Goal: Information Seeking & Learning: Learn about a topic

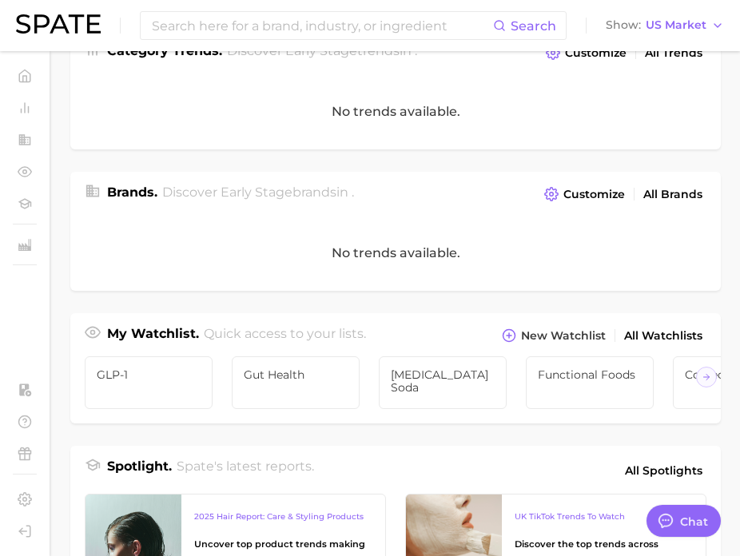
scroll to position [244, 0]
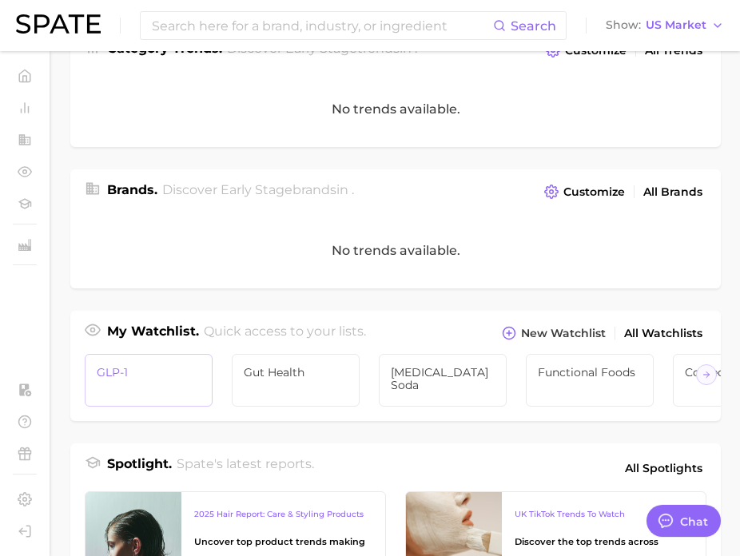
click at [144, 391] on link "GLP-1" at bounding box center [149, 380] width 128 height 53
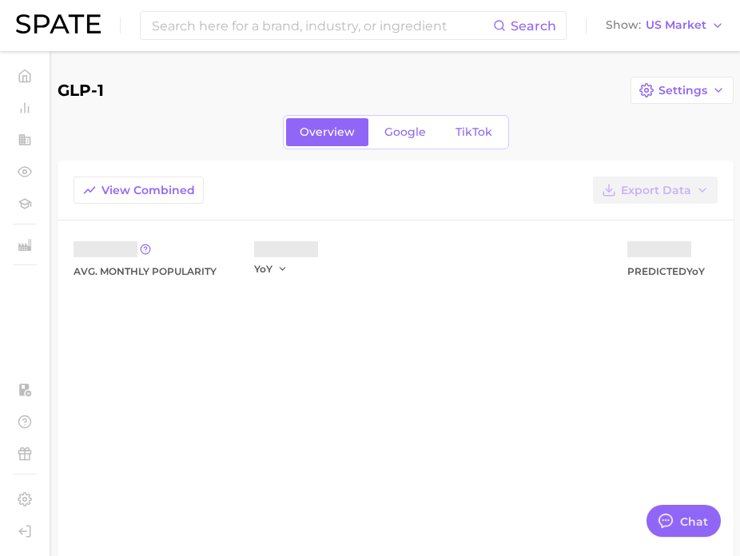
type textarea "x"
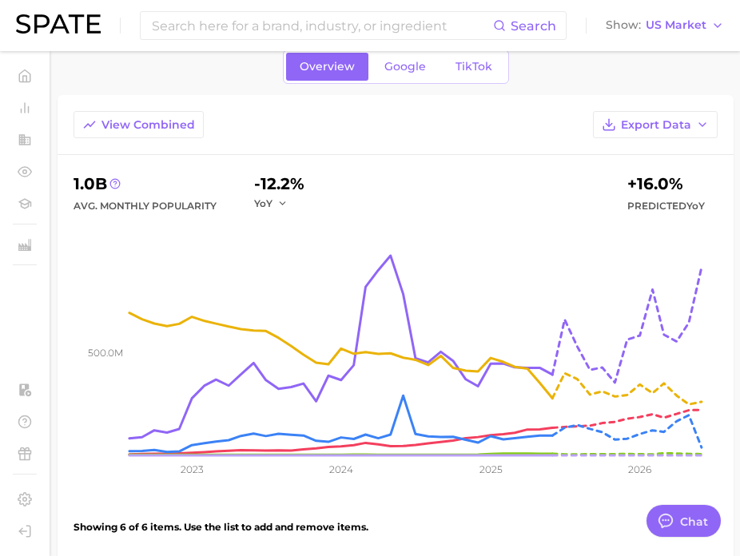
scroll to position [69, 0]
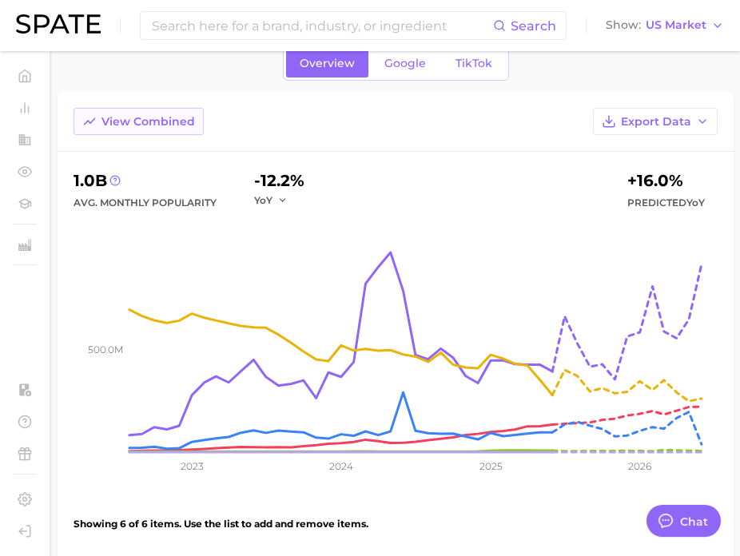
click at [169, 127] on span "View Combined" at bounding box center [147, 122] width 93 height 14
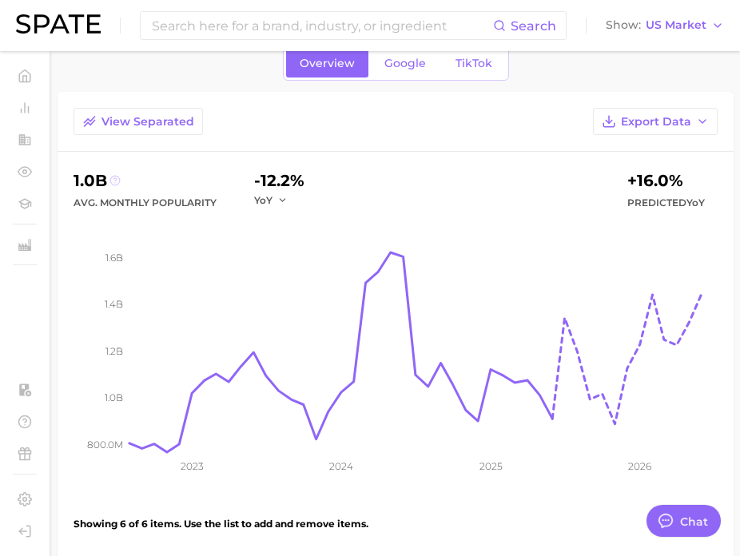
click at [117, 181] on icon at bounding box center [114, 180] width 11 height 11
click at [116, 182] on icon at bounding box center [114, 180] width 11 height 11
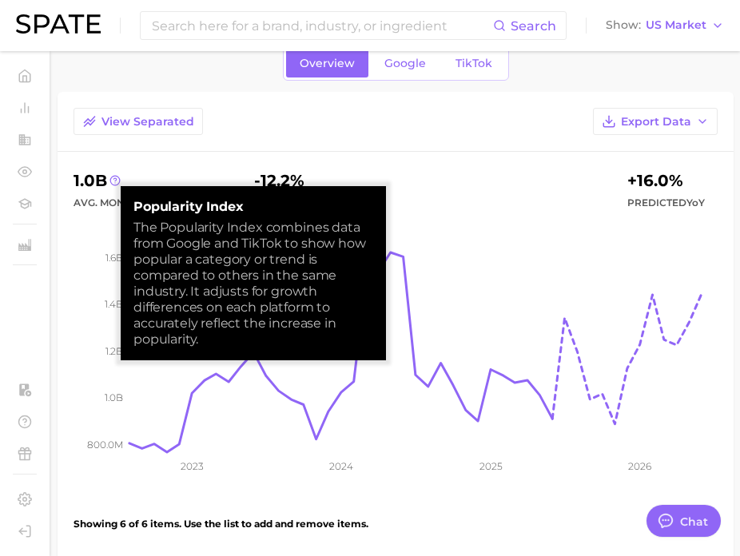
click at [189, 176] on div "1.0b" at bounding box center [144, 181] width 143 height 26
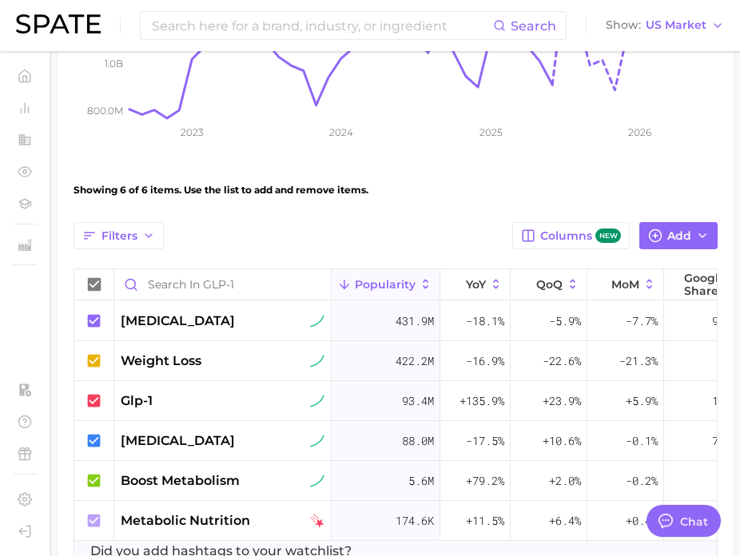
scroll to position [423, 0]
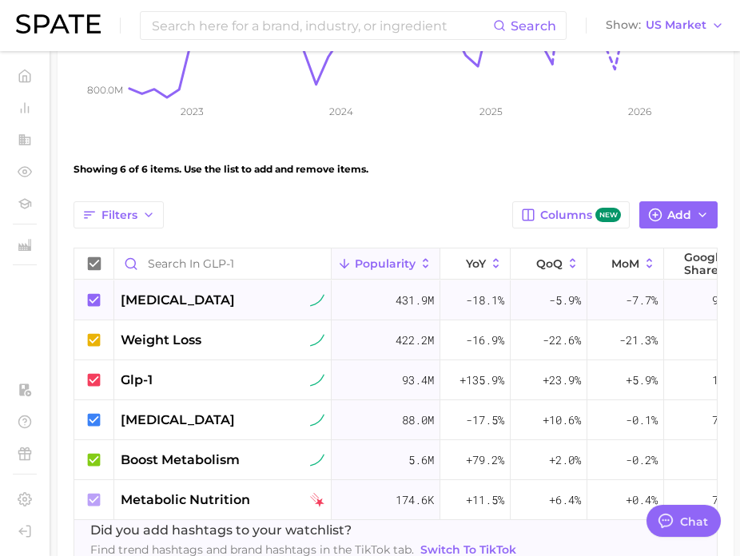
click at [101, 299] on icon at bounding box center [94, 301] width 18 height 18
click at [99, 337] on icon at bounding box center [94, 339] width 13 height 13
click at [93, 426] on icon at bounding box center [94, 420] width 18 height 18
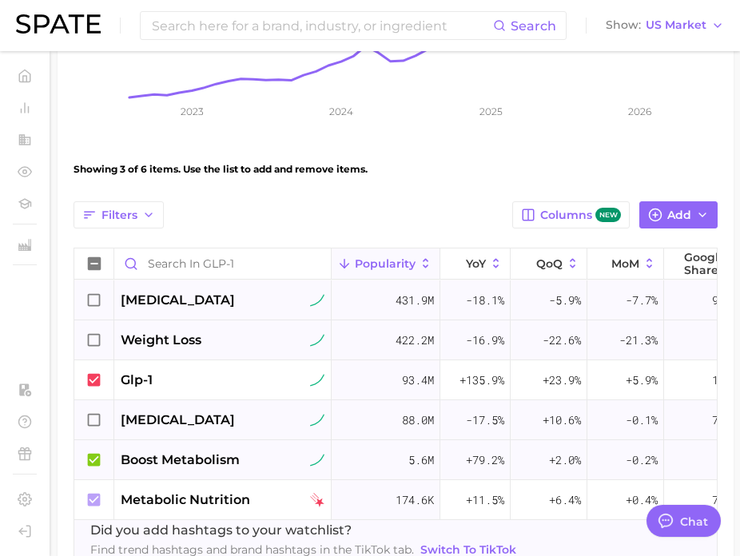
click at [92, 466] on icon at bounding box center [94, 459] width 13 height 13
click at [92, 499] on icon at bounding box center [94, 499] width 13 height 13
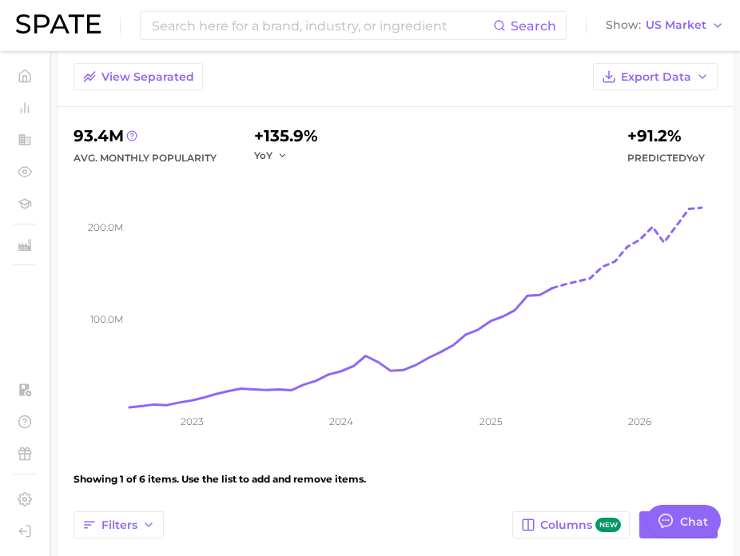
scroll to position [113, 0]
click at [132, 137] on icon at bounding box center [131, 136] width 11 height 11
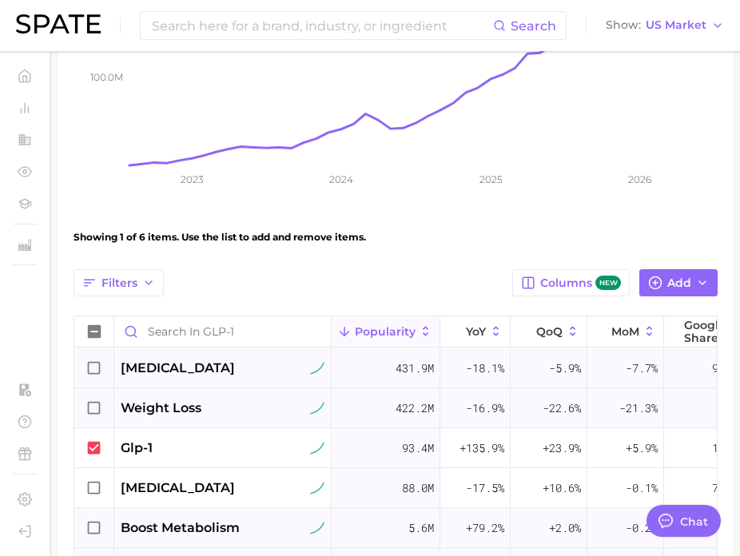
scroll to position [0, 0]
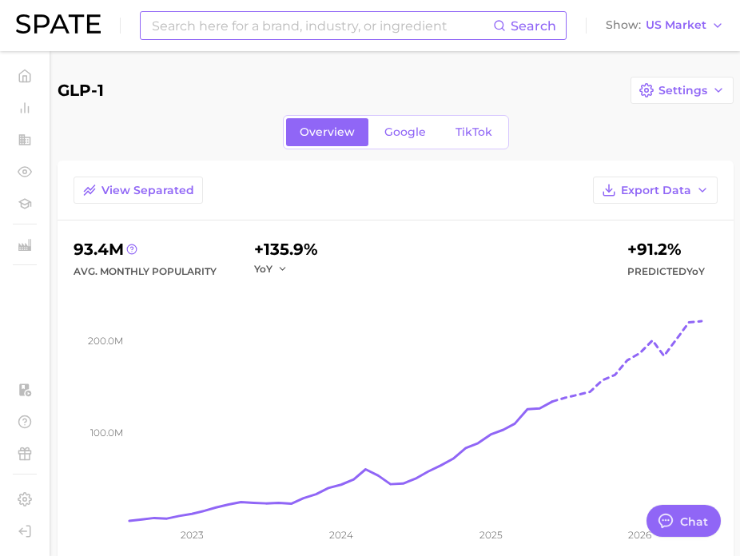
click at [409, 33] on input at bounding box center [321, 25] width 343 height 27
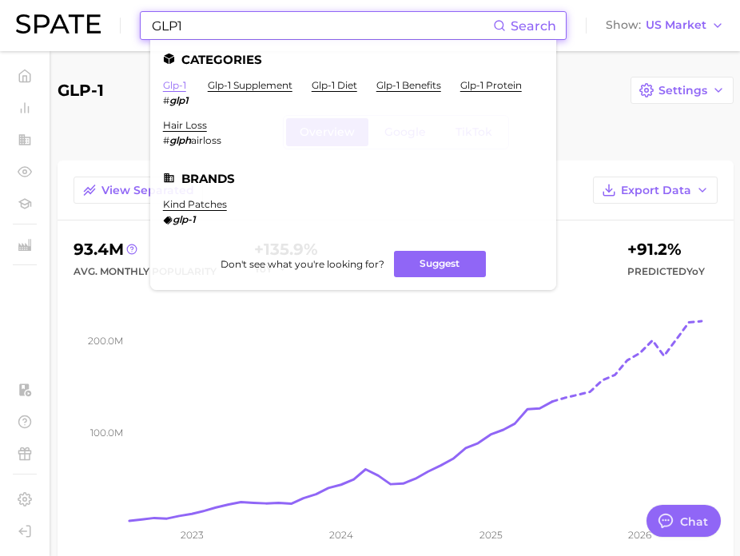
type input "GLP1"
click at [177, 83] on link "glp-1" at bounding box center [174, 85] width 23 height 12
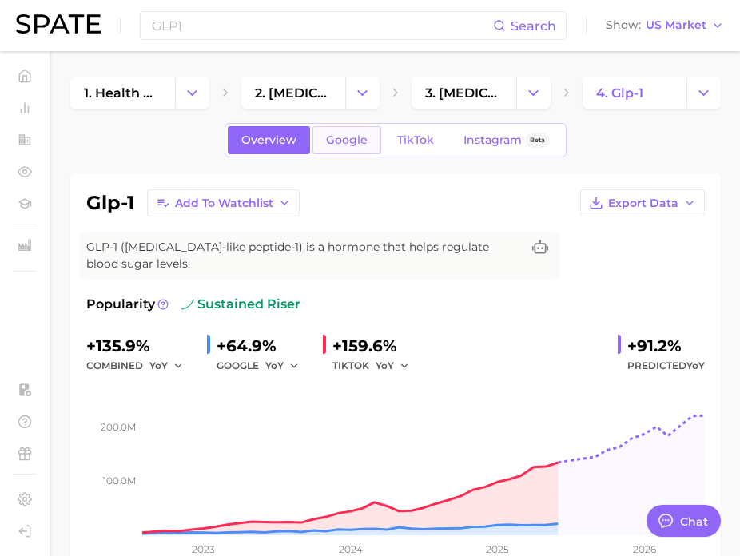
click at [349, 147] on link "Google" at bounding box center [346, 140] width 69 height 28
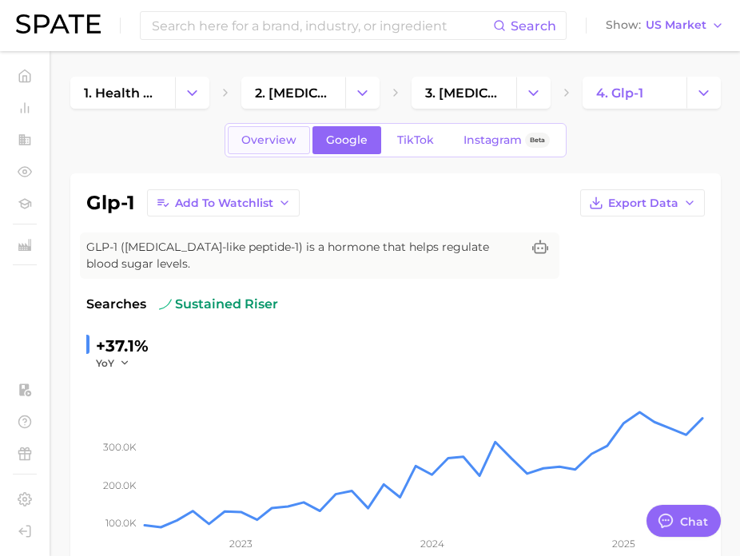
click at [292, 142] on span "Overview" at bounding box center [268, 140] width 55 height 14
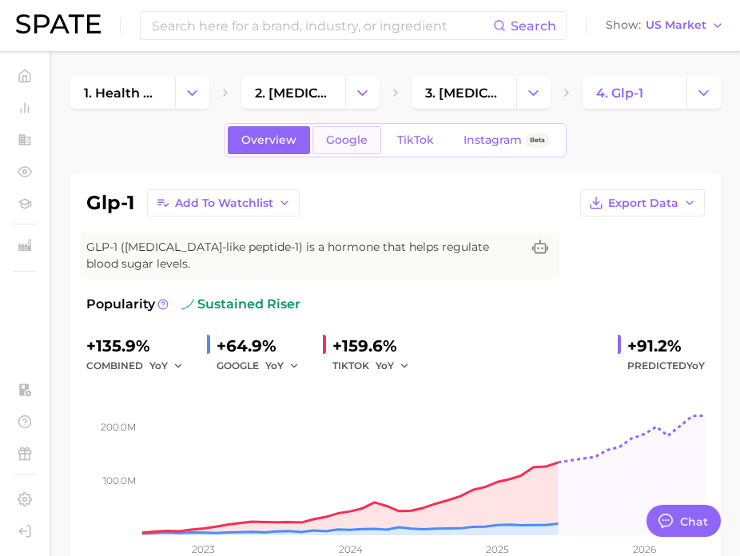
click at [366, 137] on span "Google" at bounding box center [347, 140] width 42 height 14
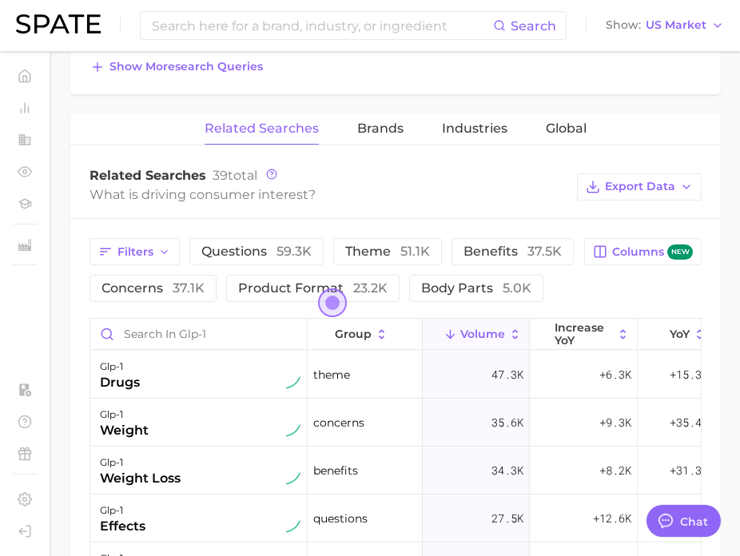
scroll to position [691, 0]
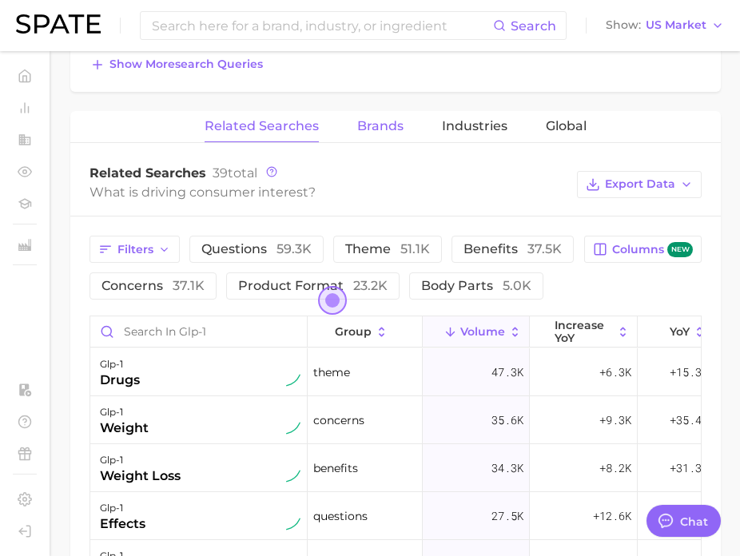
click at [367, 134] on button "Brands" at bounding box center [380, 126] width 46 height 31
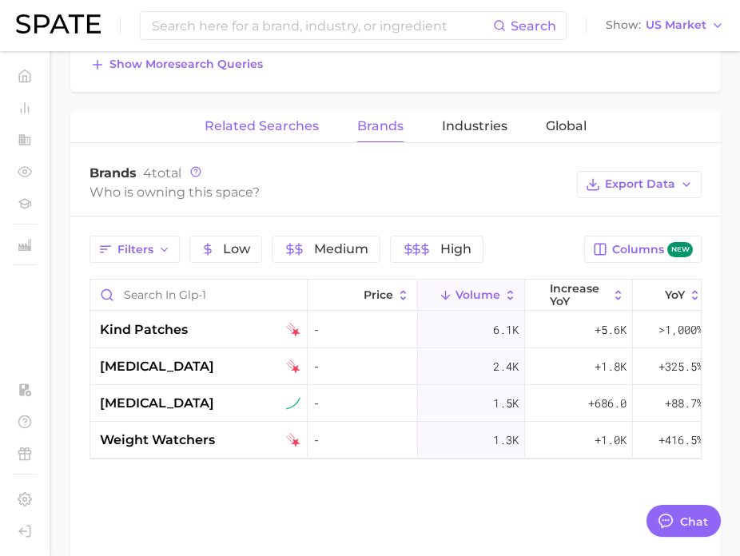
click at [268, 130] on span "Related Searches" at bounding box center [262, 126] width 114 height 14
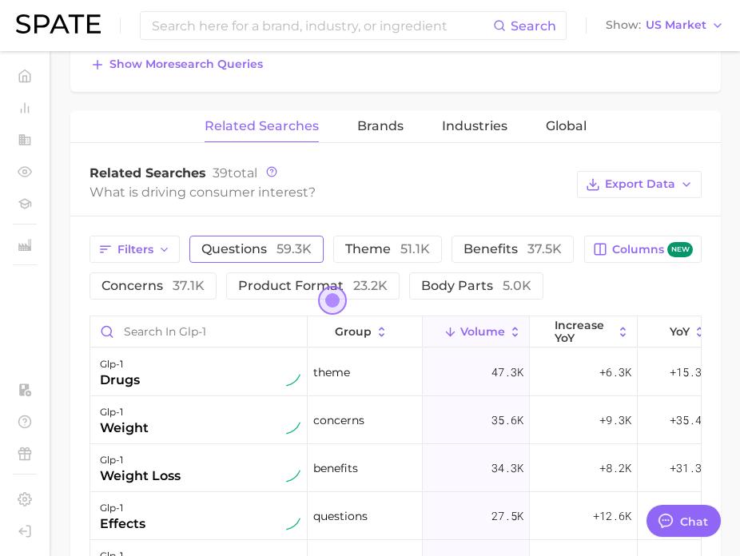
click at [266, 253] on span "questions 59.3k" at bounding box center [256, 248] width 110 height 15
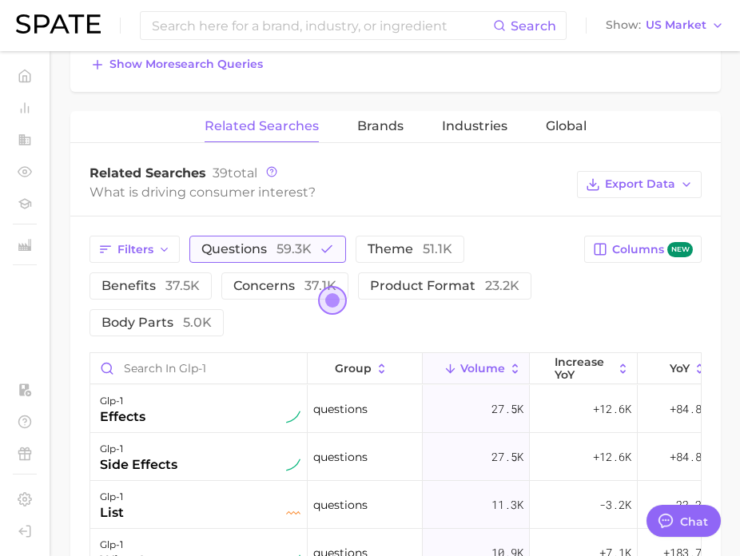
click at [268, 253] on span "questions 59.3k" at bounding box center [256, 248] width 110 height 15
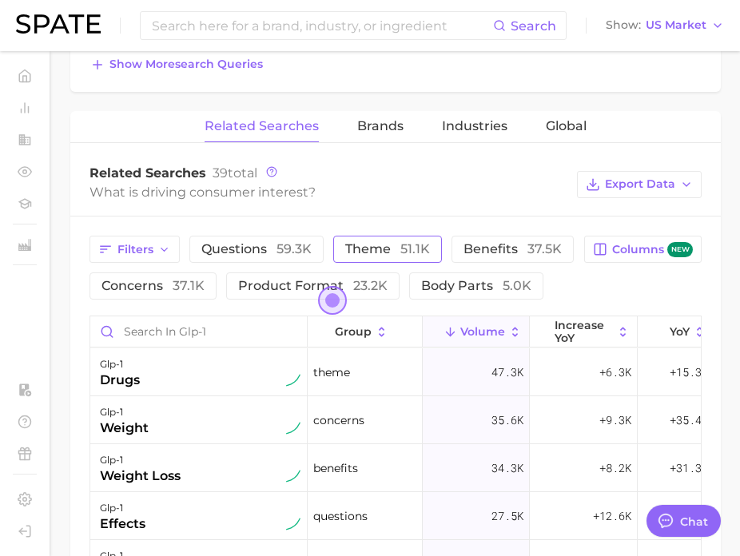
click at [380, 256] on span "theme 51.1k" at bounding box center [387, 248] width 85 height 15
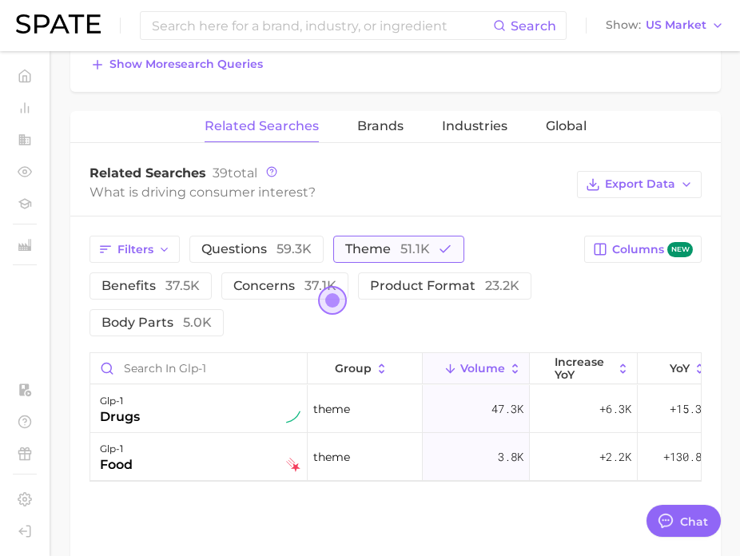
click at [382, 255] on span "theme 51.1k" at bounding box center [387, 248] width 85 height 15
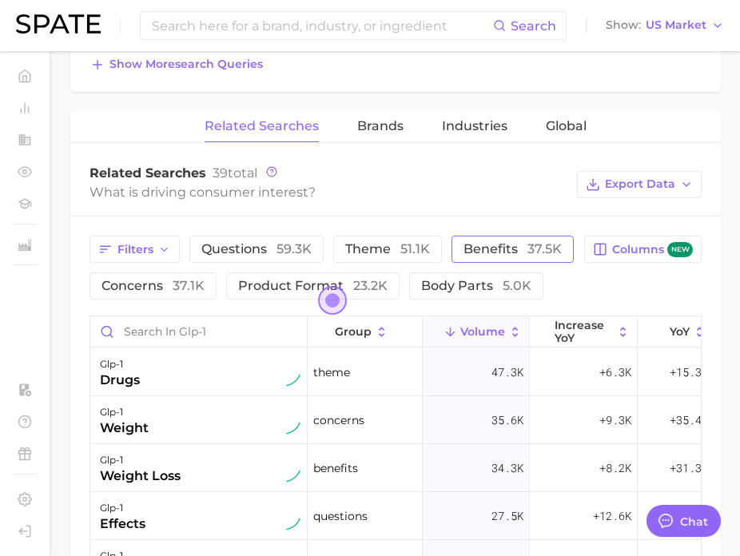
click at [494, 248] on span "benefits 37.5k" at bounding box center [512, 248] width 98 height 15
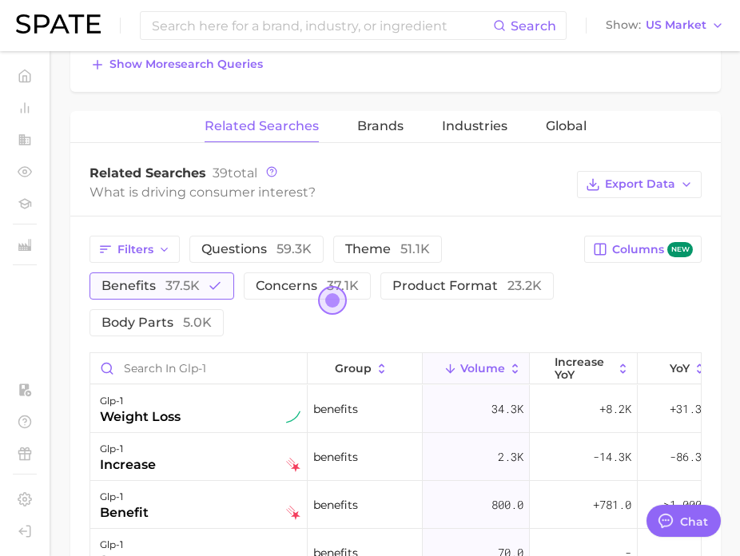
click at [219, 288] on icon "button" at bounding box center [215, 286] width 14 height 14
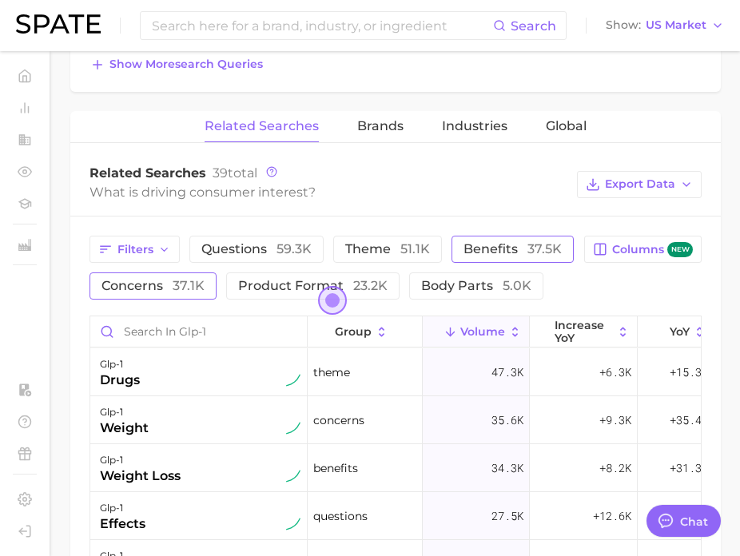
click at [195, 285] on span "37.1k" at bounding box center [189, 285] width 32 height 15
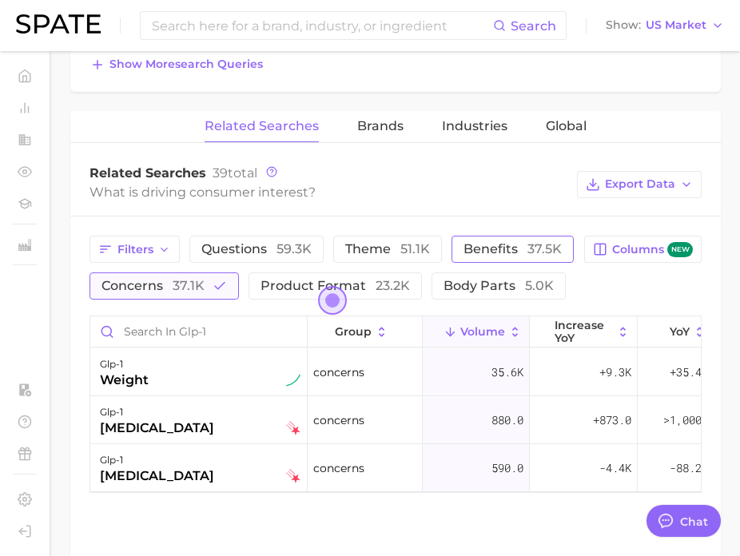
click at [195, 284] on span "37.1k" at bounding box center [189, 285] width 32 height 15
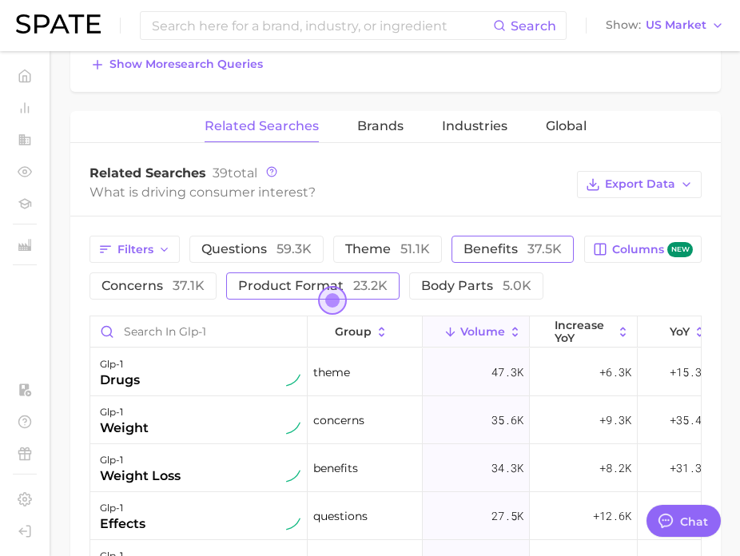
click at [260, 286] on span "product format 23.2k" at bounding box center [312, 285] width 149 height 15
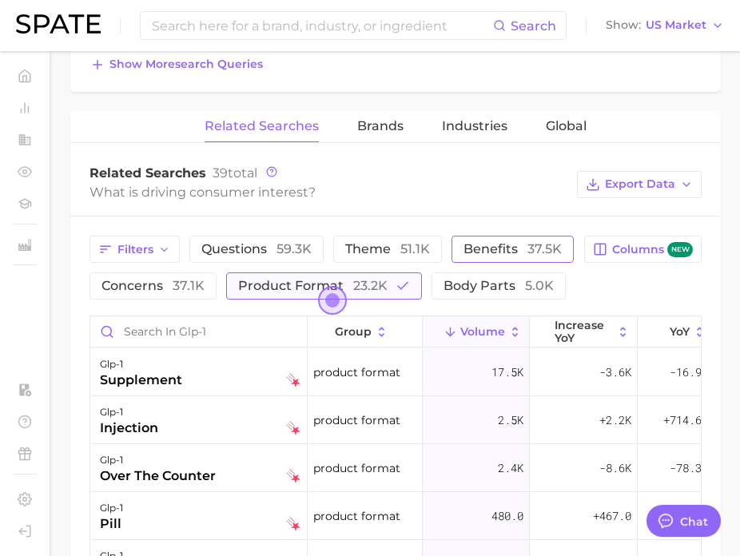
click at [261, 287] on span "product format 23.2k" at bounding box center [312, 285] width 149 height 15
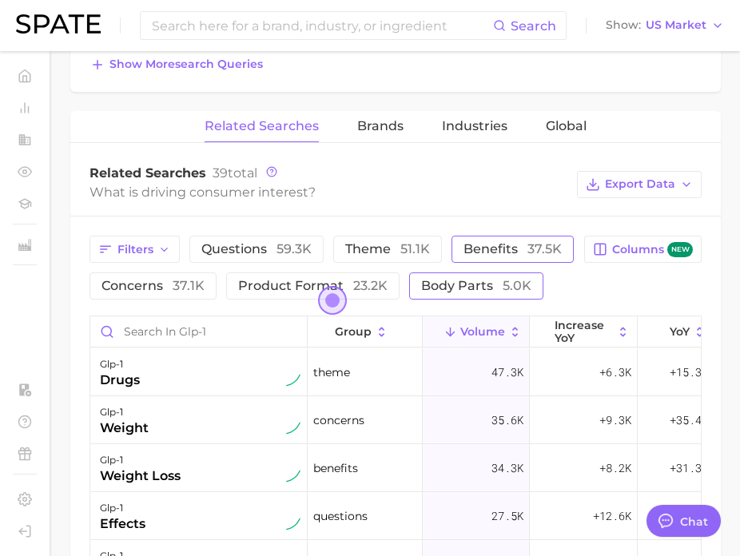
click at [431, 287] on span "body parts 5.0k" at bounding box center [476, 285] width 110 height 15
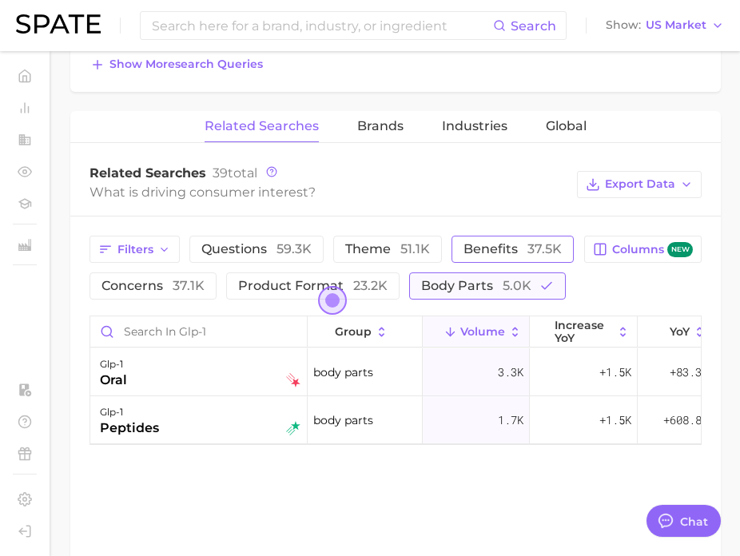
click at [431, 287] on span "body parts 5.0k" at bounding box center [476, 285] width 110 height 15
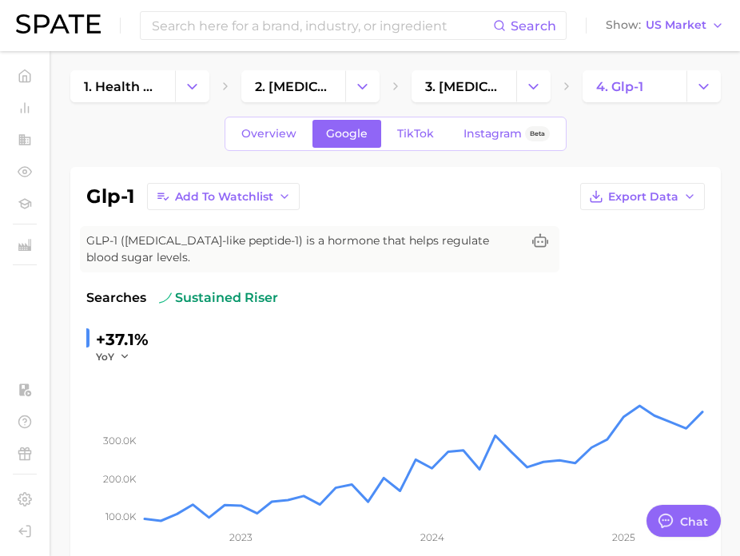
scroll to position [0, 0]
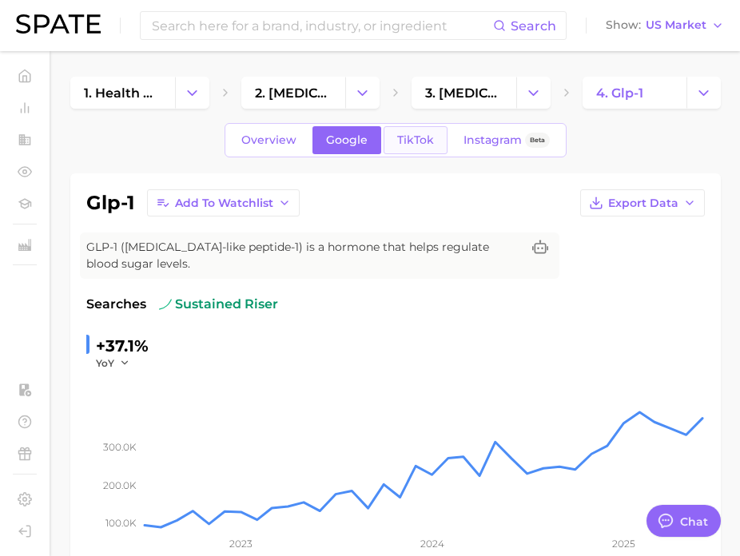
click at [419, 148] on link "TikTok" at bounding box center [415, 140] width 64 height 28
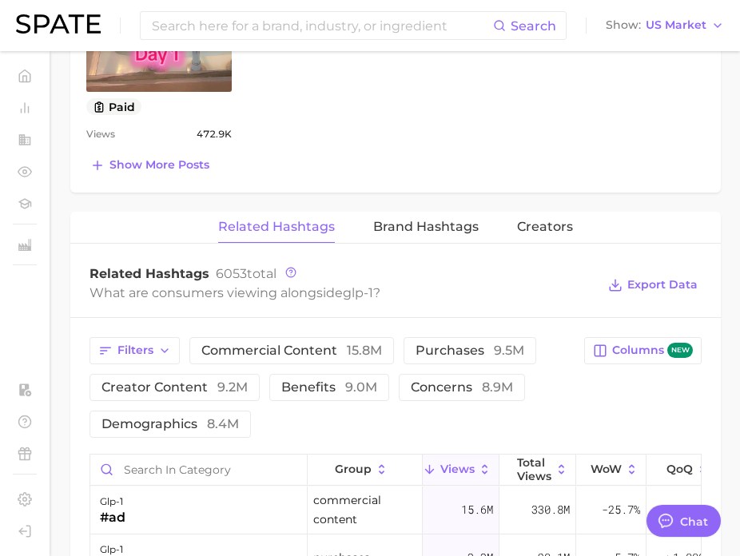
scroll to position [1528, 0]
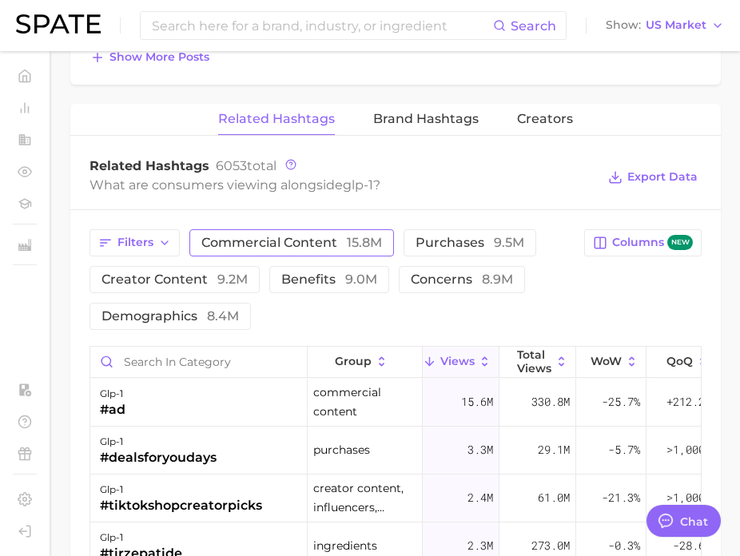
click at [320, 240] on span "commercial content 15.8m" at bounding box center [291, 242] width 181 height 13
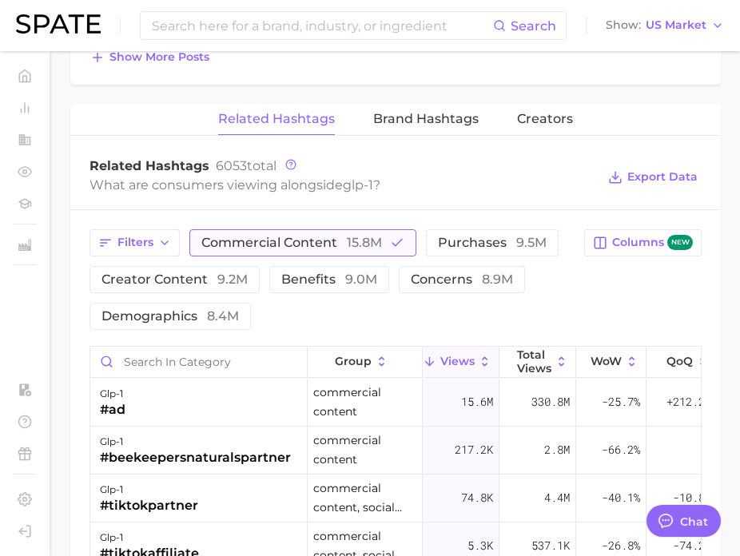
click at [321, 237] on span "commercial content 15.8m" at bounding box center [291, 242] width 181 height 13
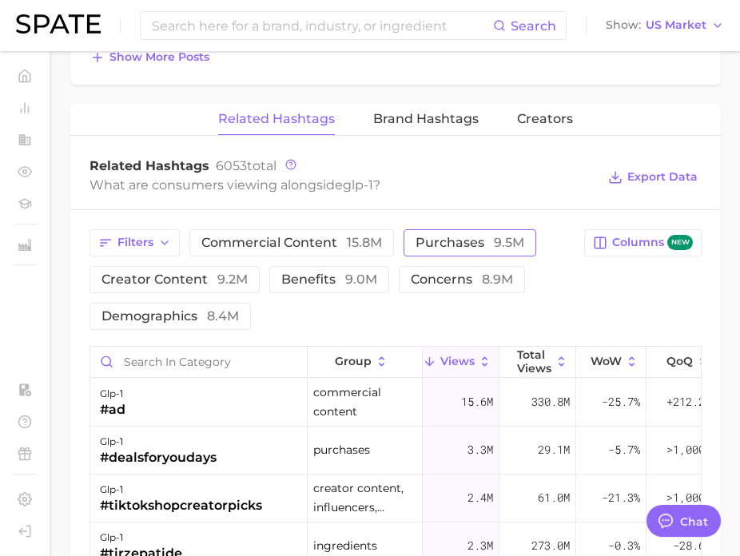
click at [441, 246] on span "purchases 9.5m" at bounding box center [469, 242] width 109 height 13
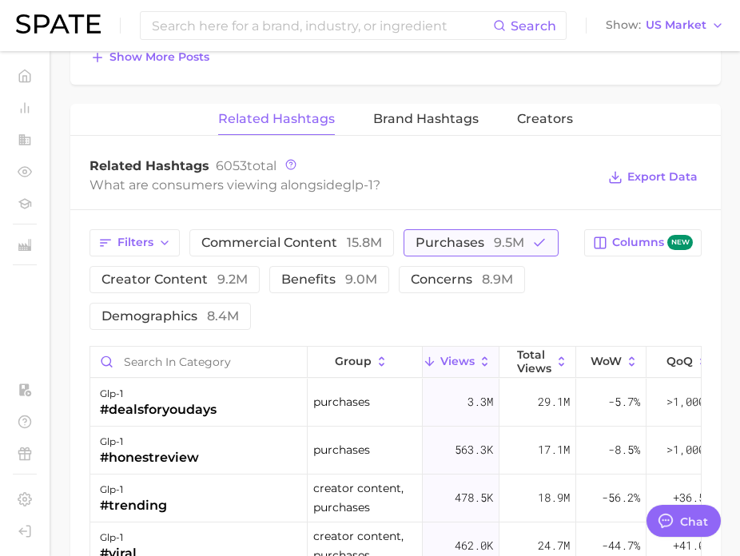
click at [439, 245] on span "purchases 9.5m" at bounding box center [469, 242] width 109 height 13
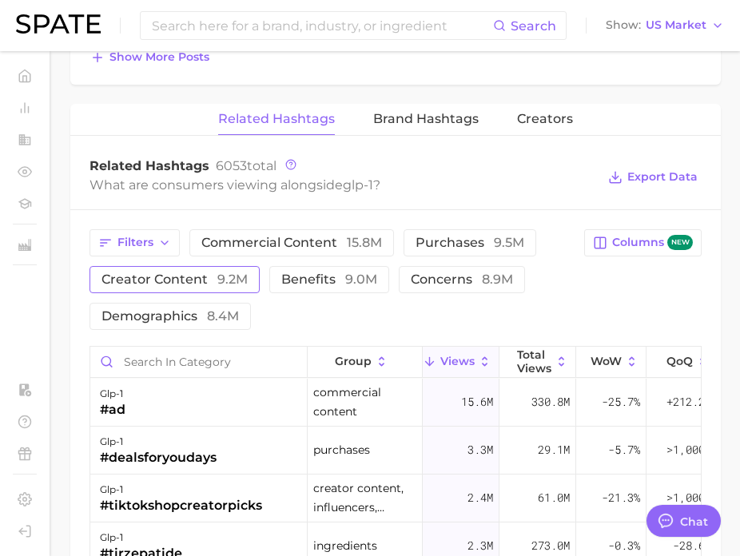
click at [197, 283] on span "creator content 9.2m" at bounding box center [174, 279] width 146 height 13
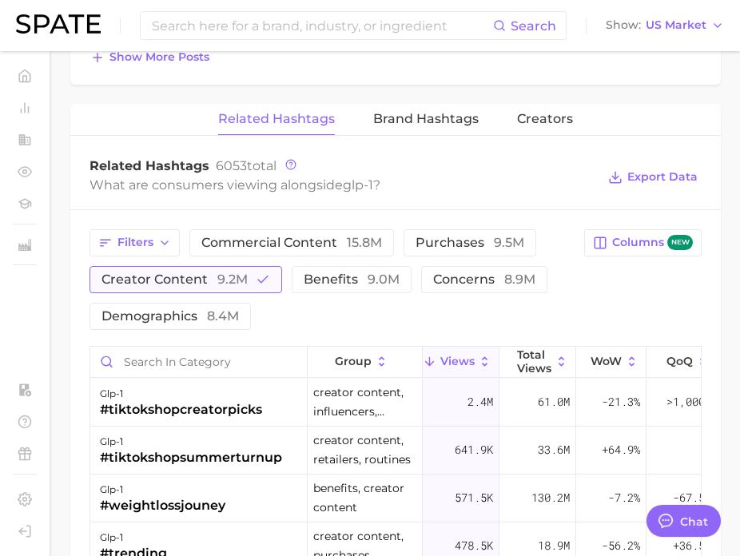
click at [201, 281] on span "creator content 9.2m" at bounding box center [174, 279] width 146 height 13
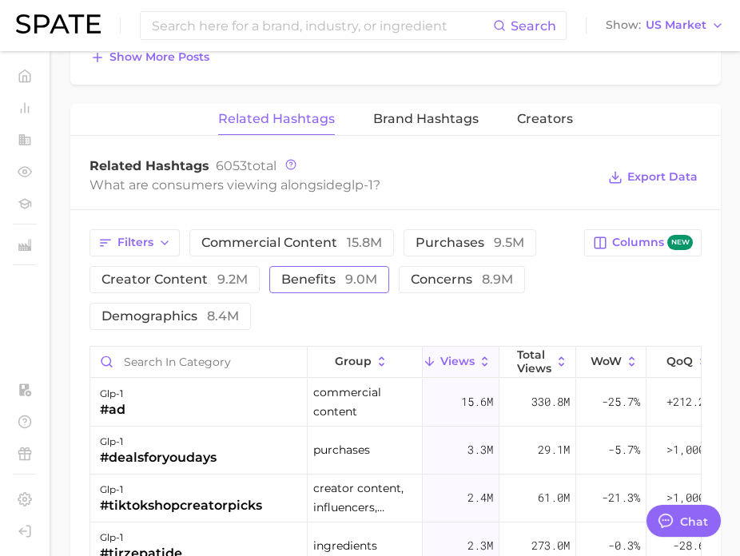
click at [314, 280] on span "benefits 9.0m" at bounding box center [329, 279] width 96 height 13
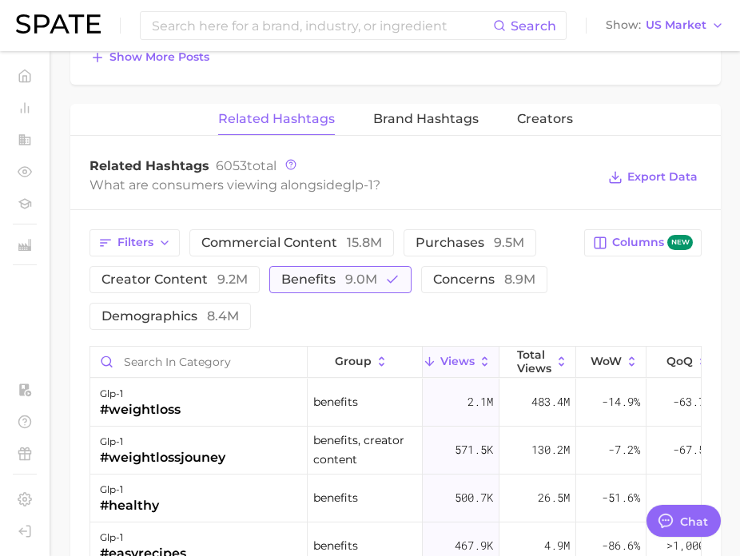
click at [313, 280] on span "benefits 9.0m" at bounding box center [329, 279] width 96 height 13
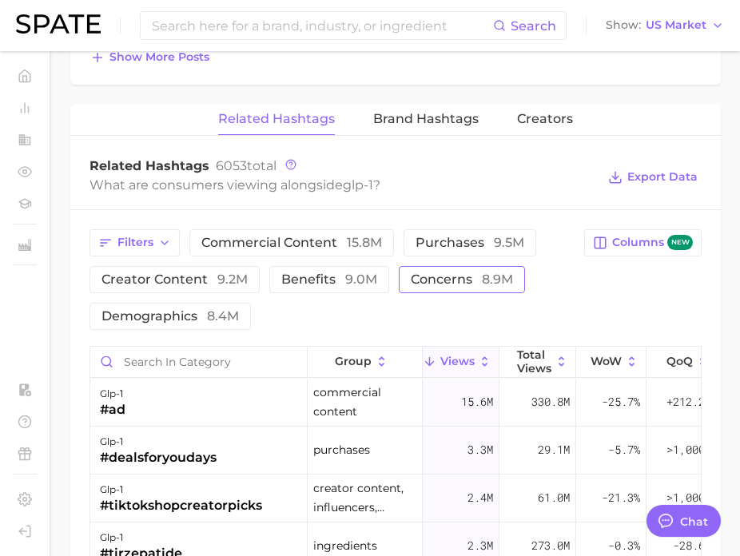
click at [431, 285] on span "concerns 8.9m" at bounding box center [462, 279] width 102 height 13
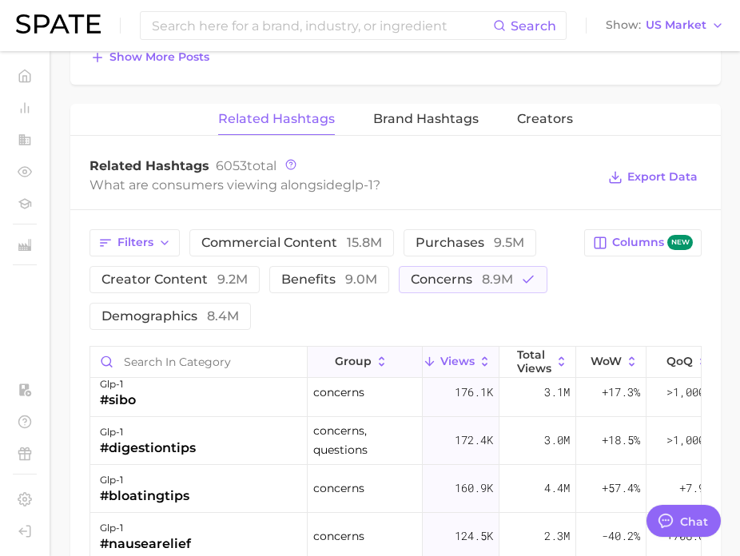
scroll to position [636, 0]
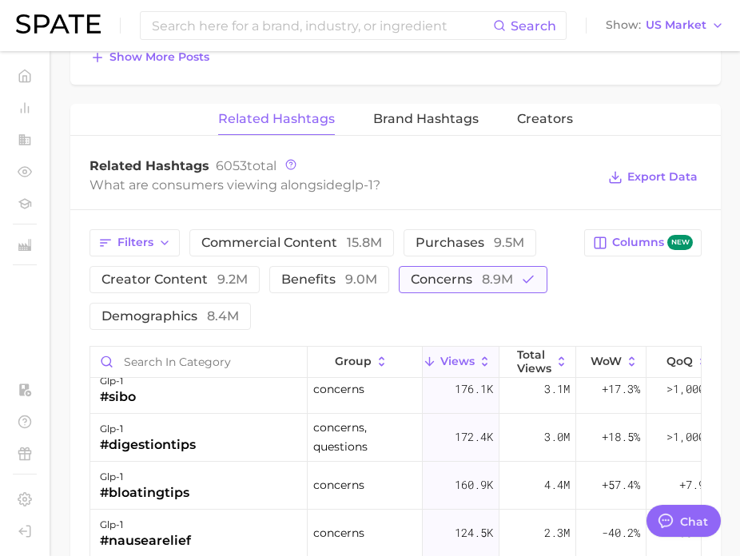
click at [482, 279] on span "8.9m" at bounding box center [497, 279] width 31 height 15
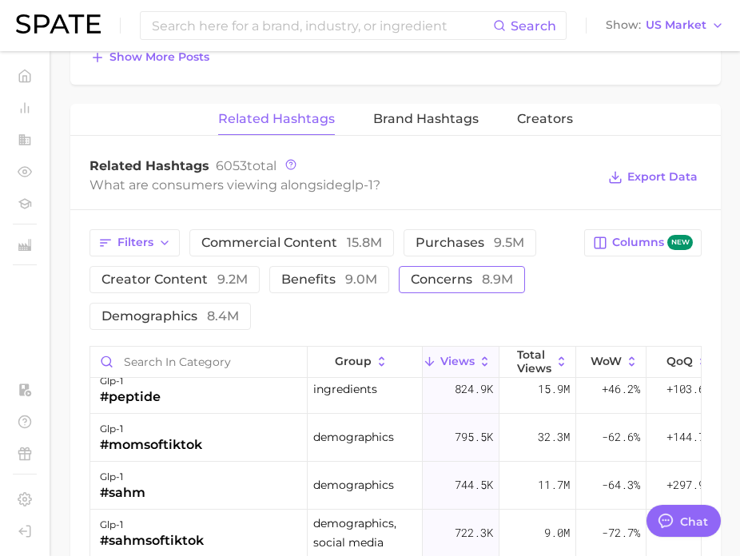
scroll to position [0, 0]
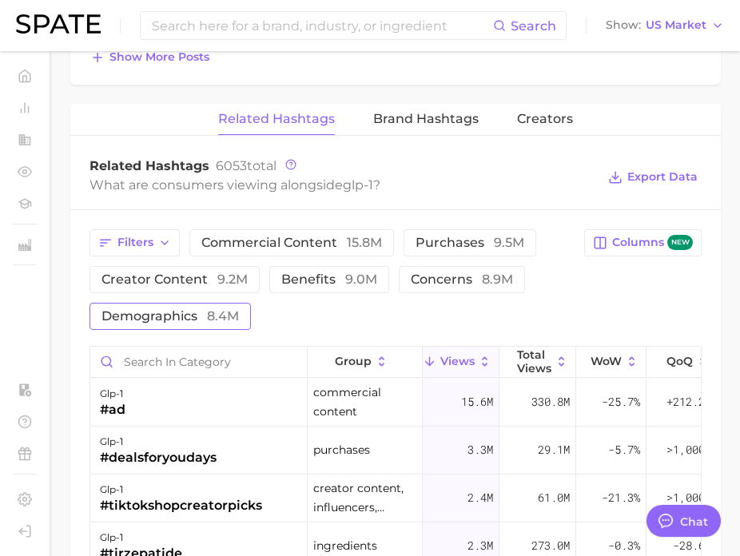
click at [210, 318] on span "8.4m" at bounding box center [223, 315] width 32 height 15
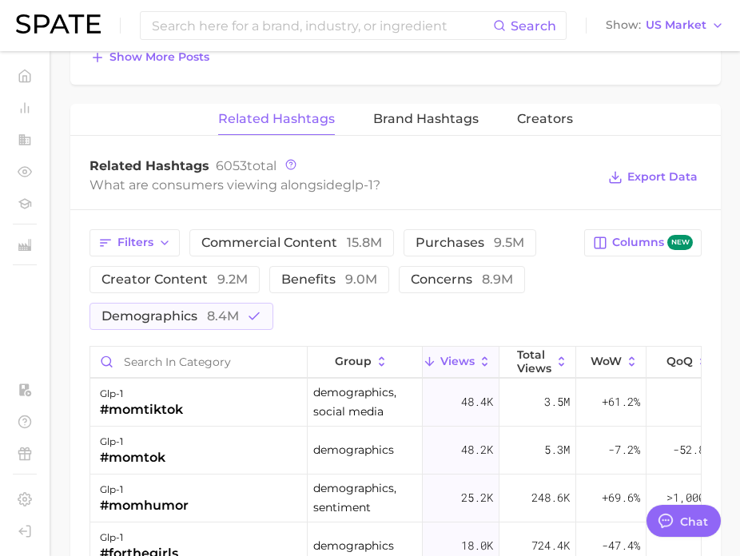
scroll to position [792, 0]
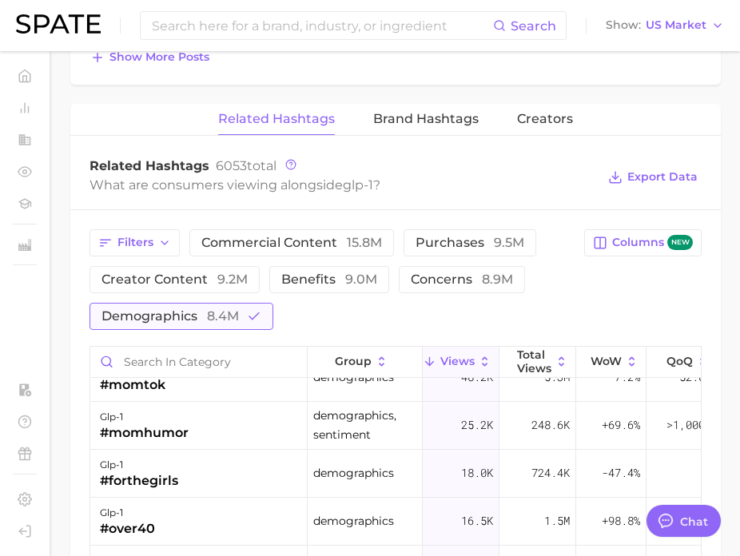
click at [220, 315] on span "8.4m" at bounding box center [223, 315] width 32 height 15
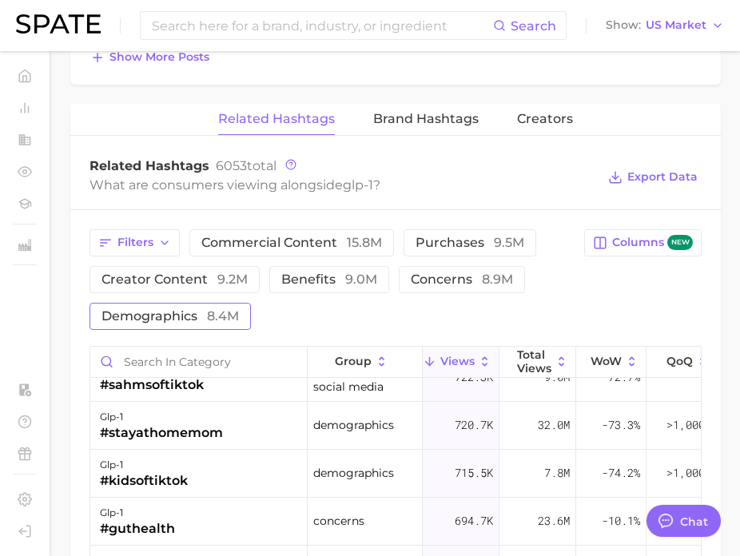
scroll to position [0, 0]
